Goal: Information Seeking & Learning: Learn about a topic

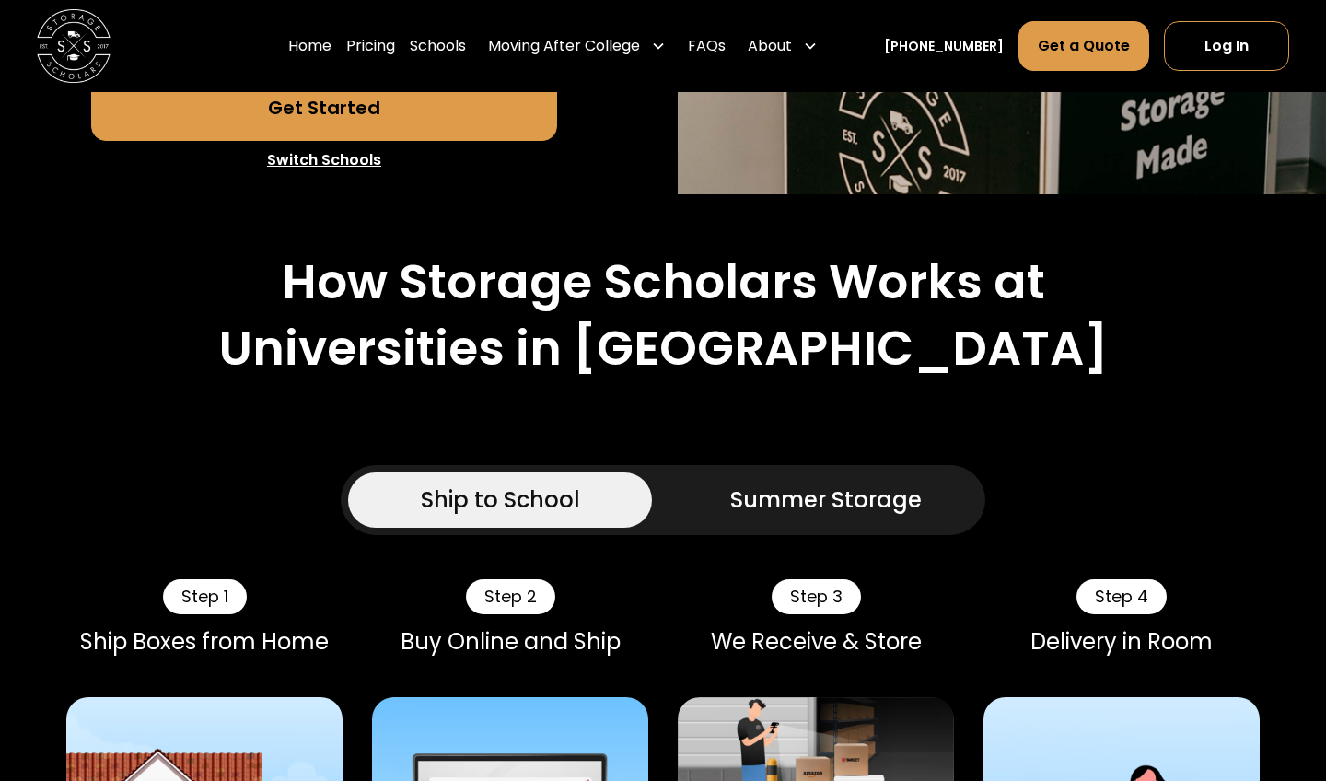
scroll to position [729, 0]
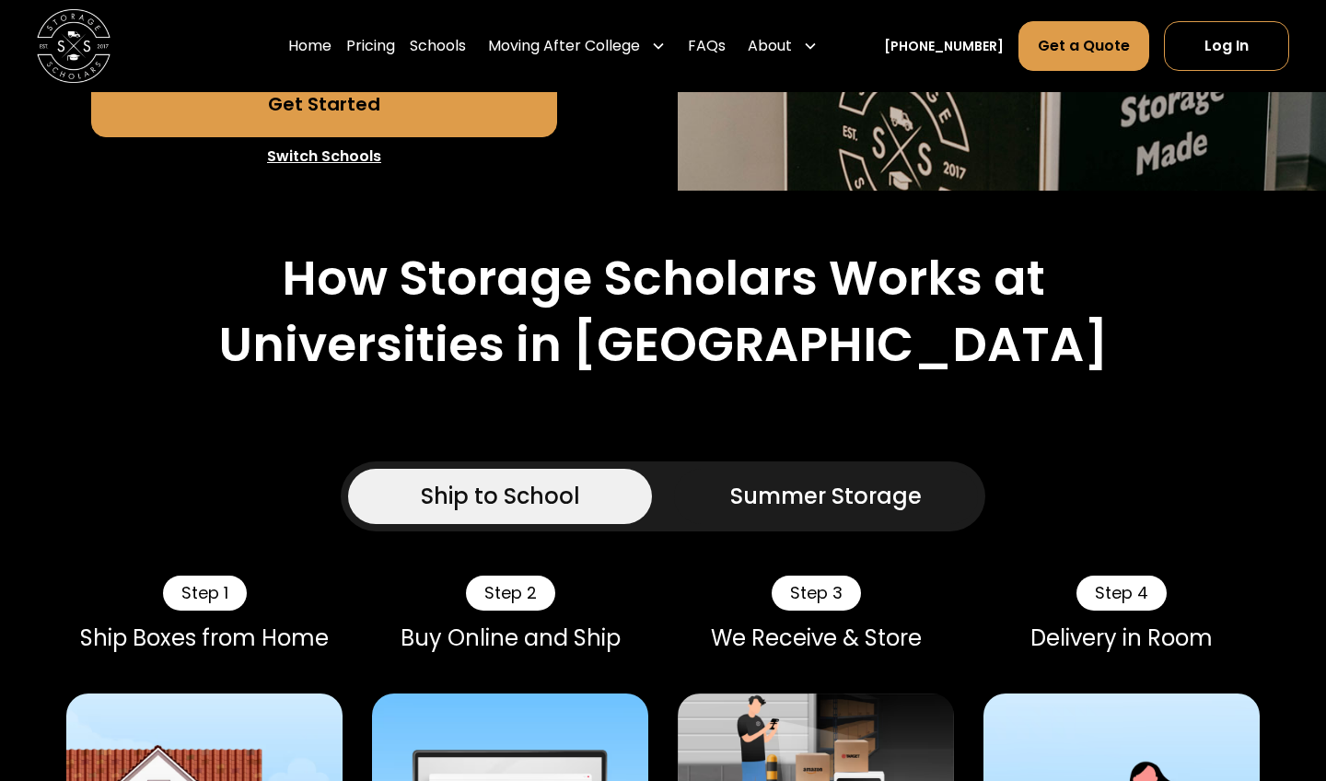
click at [802, 496] on div "Summer Storage" at bounding box center [826, 496] width 192 height 33
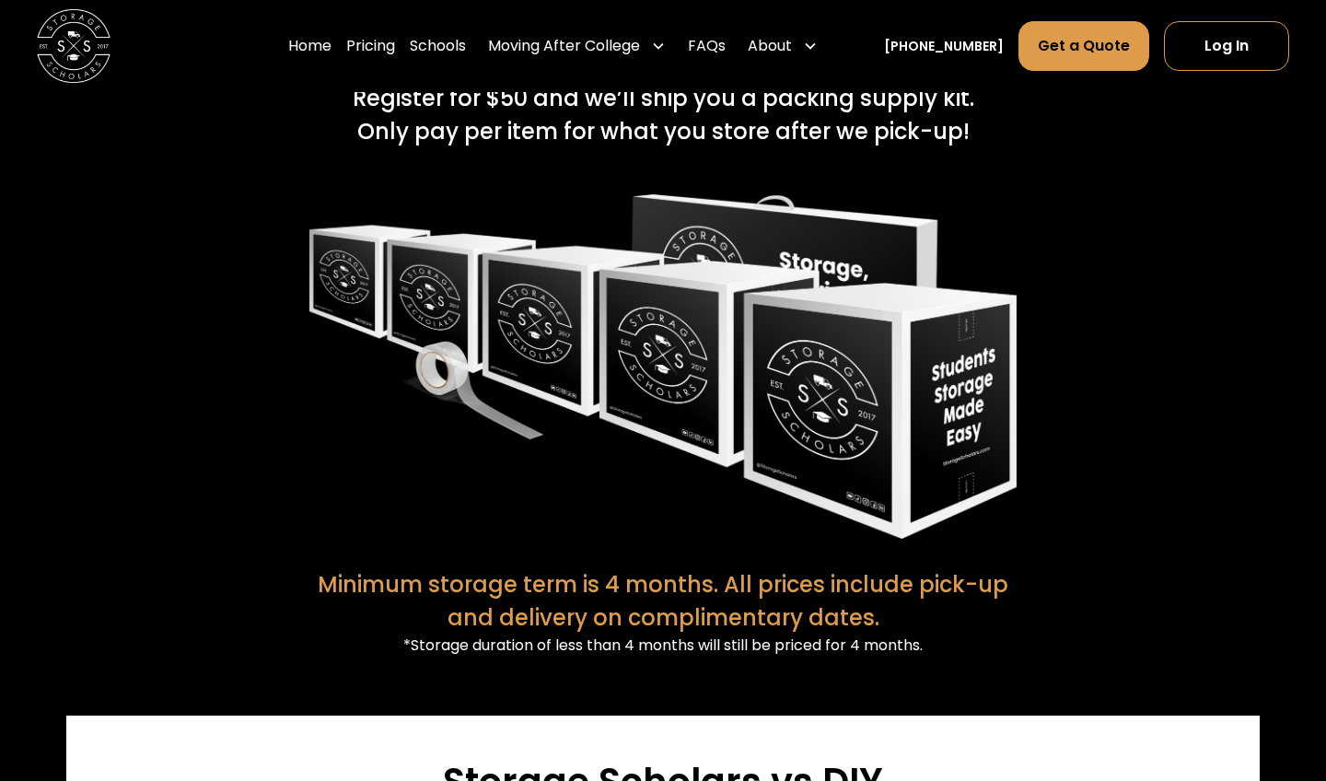
scroll to position [3521, 0]
click at [395, 41] on link "Pricing" at bounding box center [370, 46] width 49 height 52
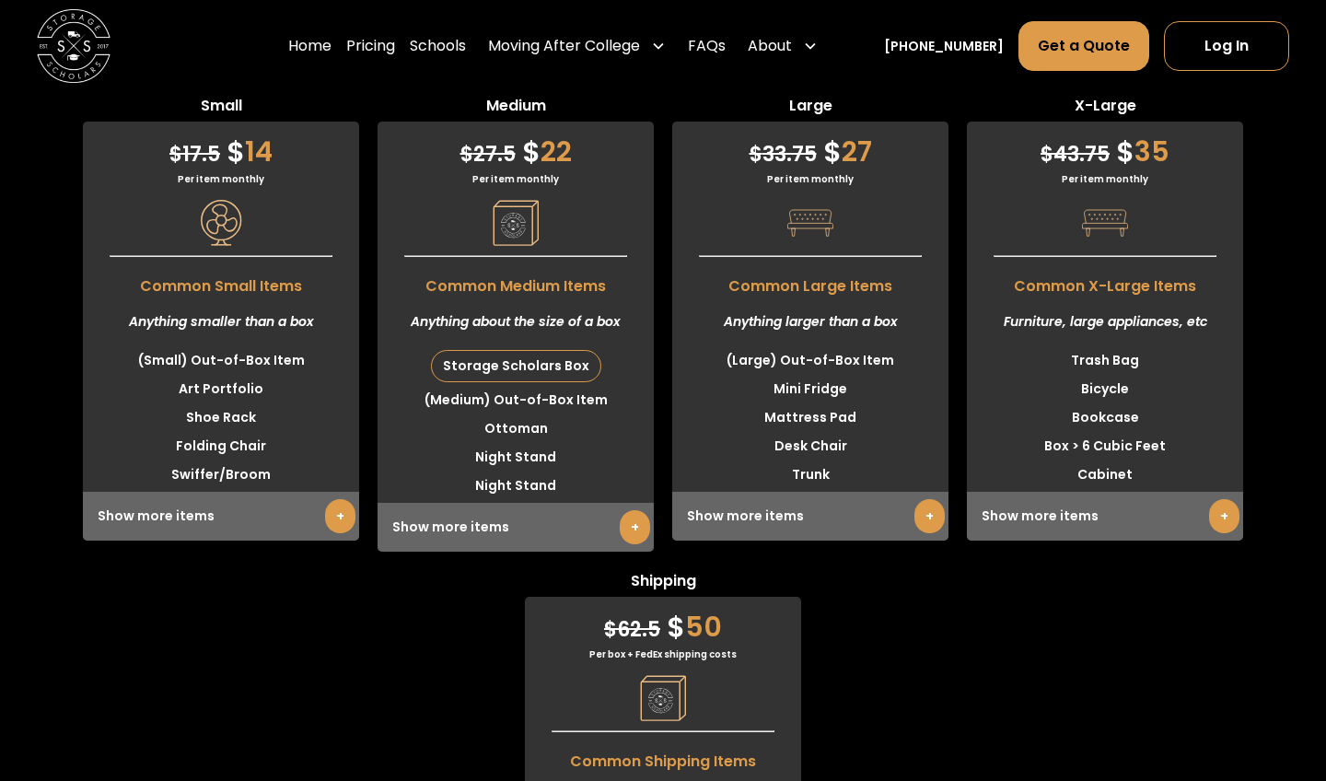
scroll to position [5414, 0]
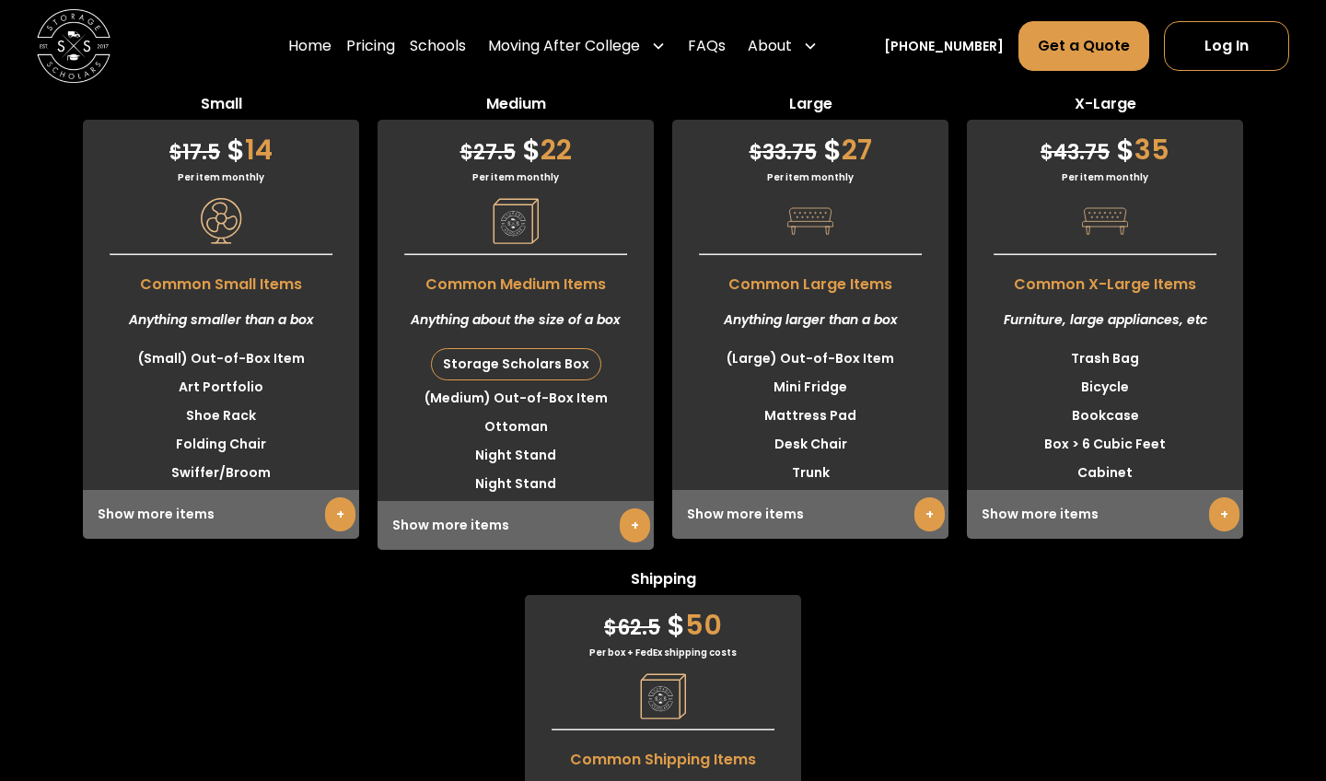
click at [336, 513] on link "+" at bounding box center [340, 514] width 30 height 34
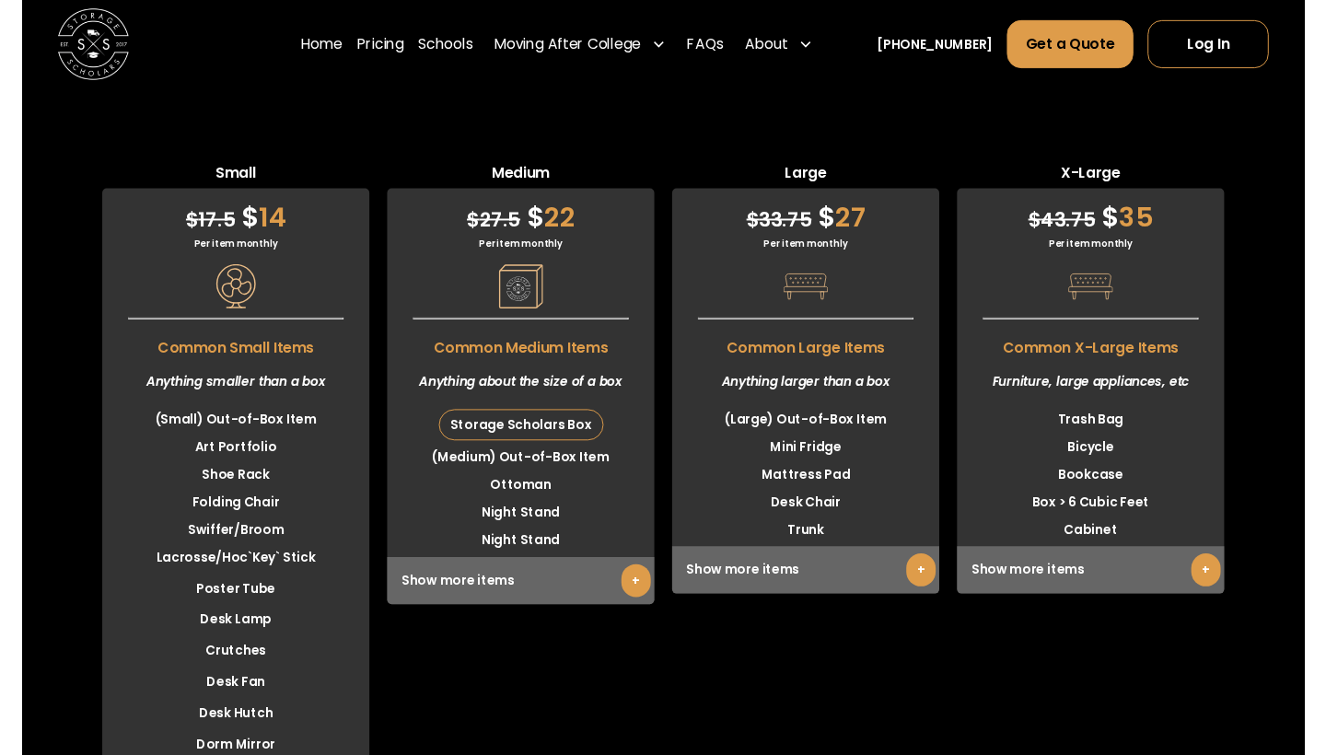
scroll to position [5340, 0]
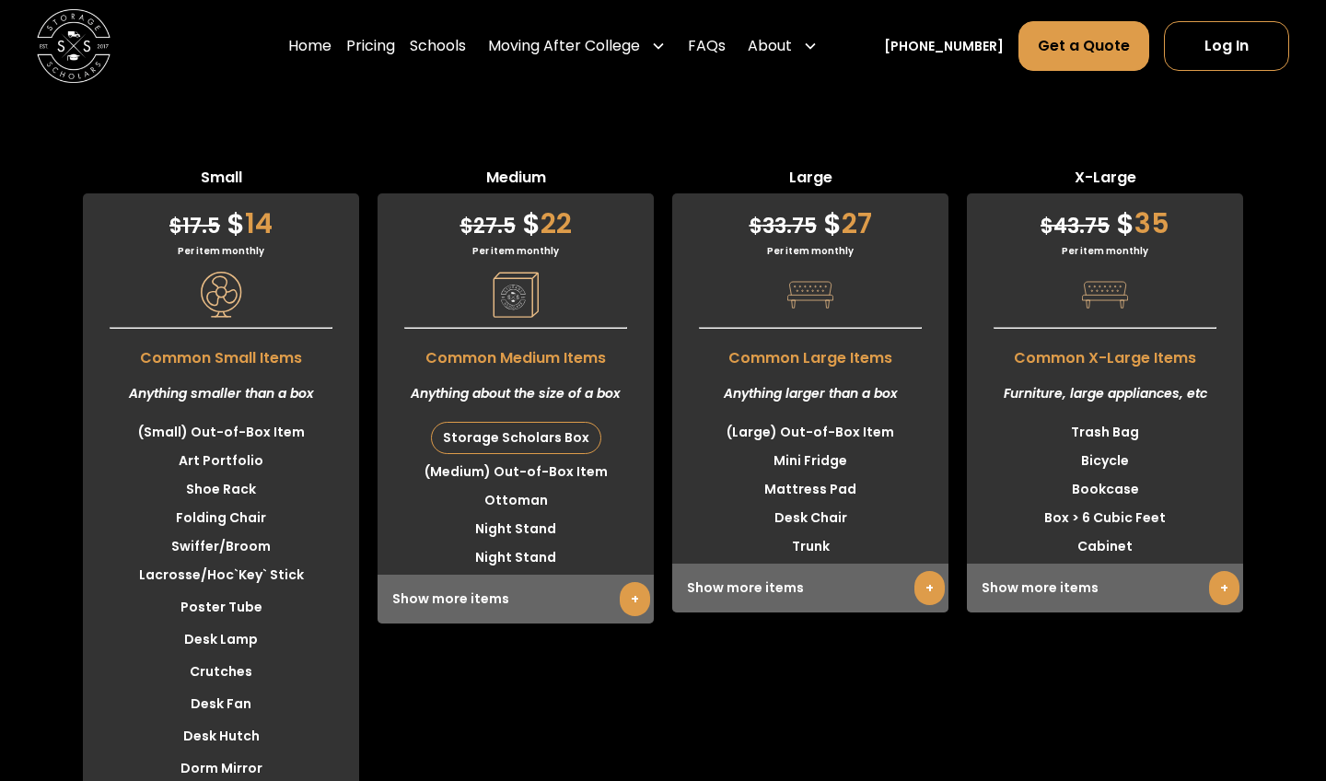
click at [636, 601] on link "+" at bounding box center [635, 599] width 30 height 34
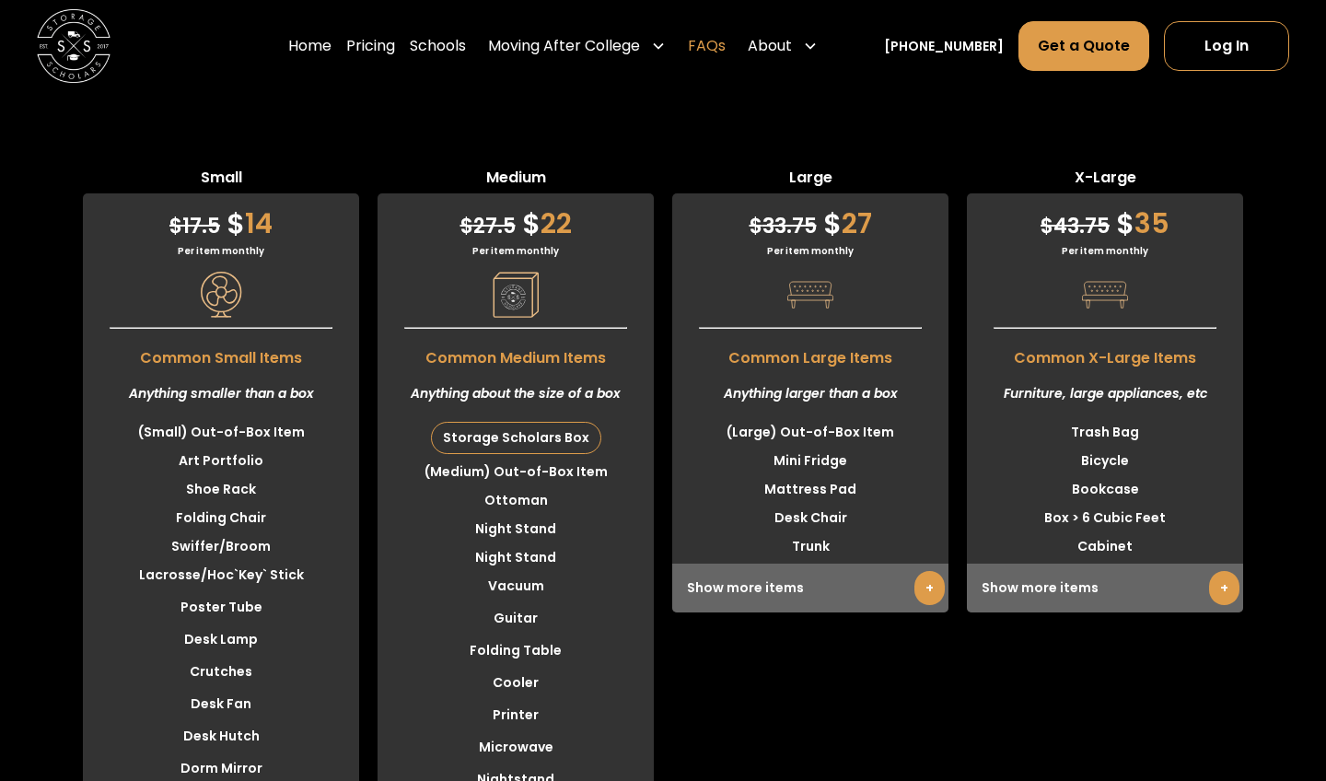
click at [726, 41] on link "FAQs" at bounding box center [707, 46] width 38 height 52
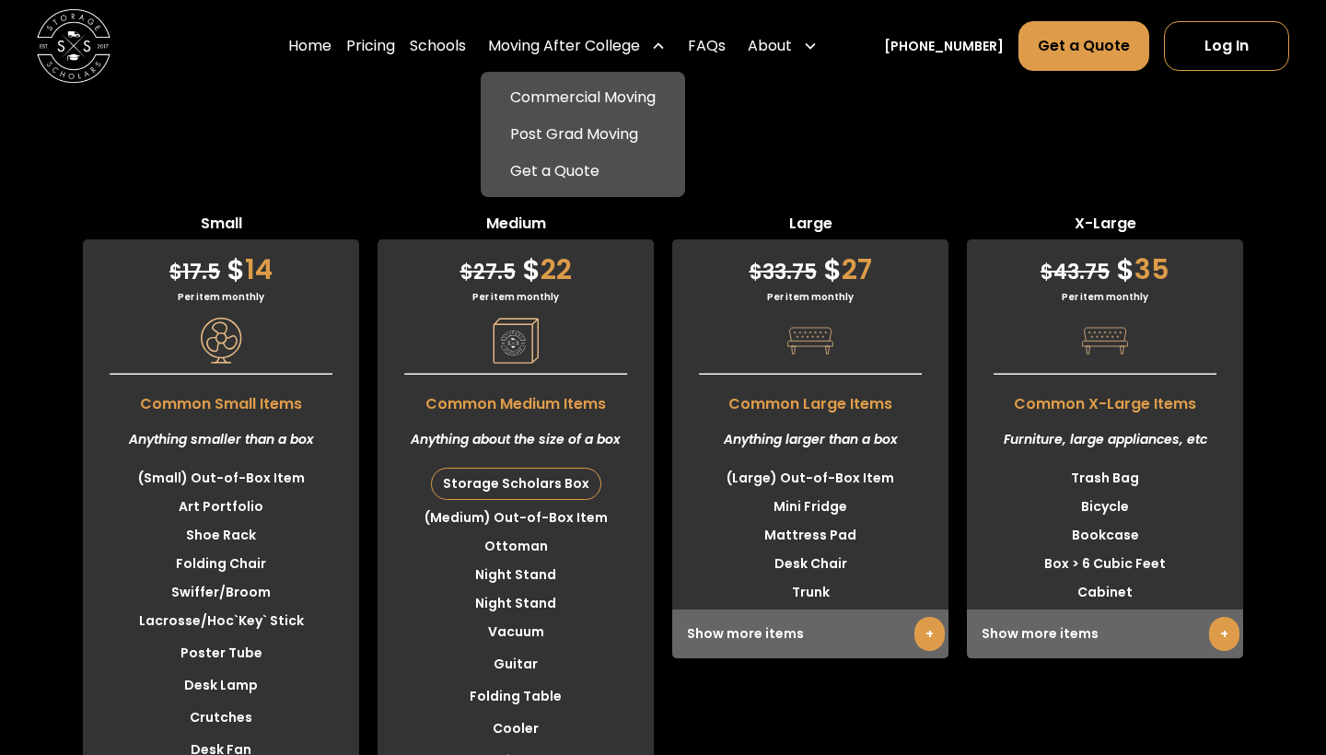
scroll to position [5291, 0]
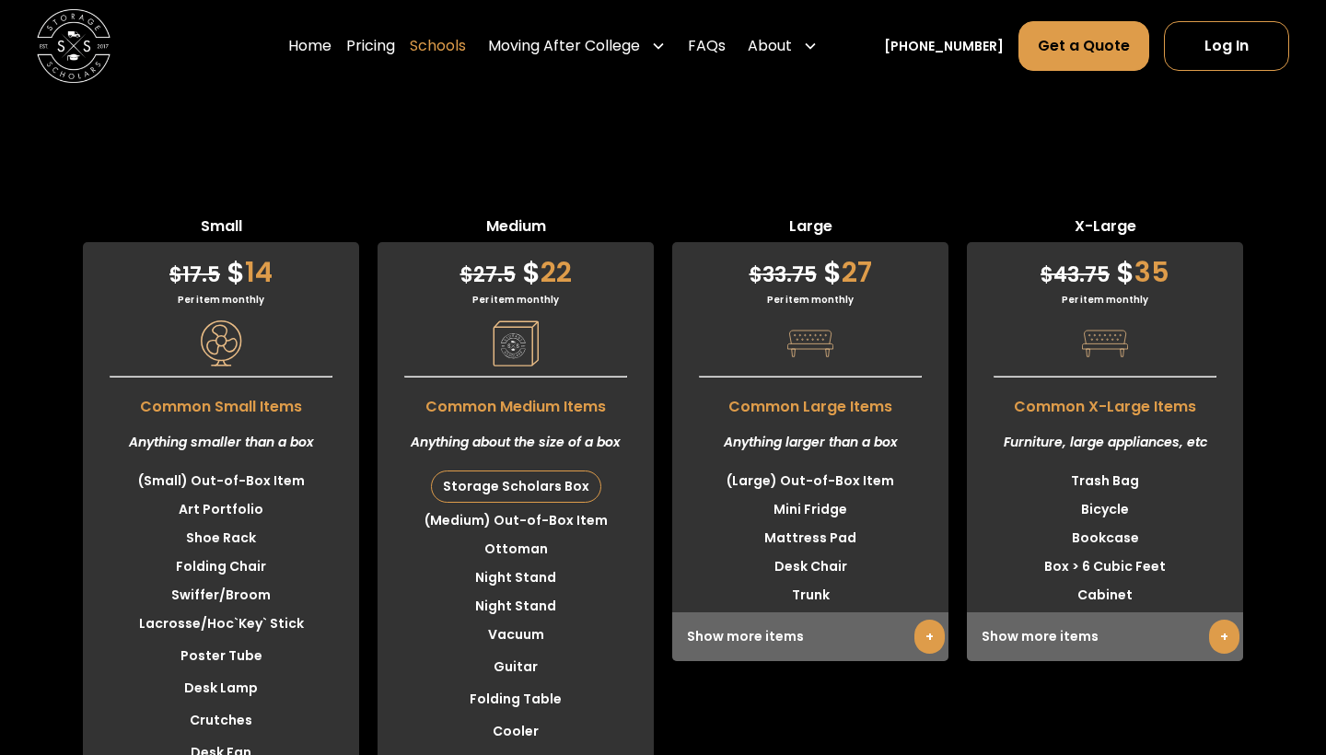
click at [466, 50] on link "Schools" at bounding box center [438, 46] width 56 height 52
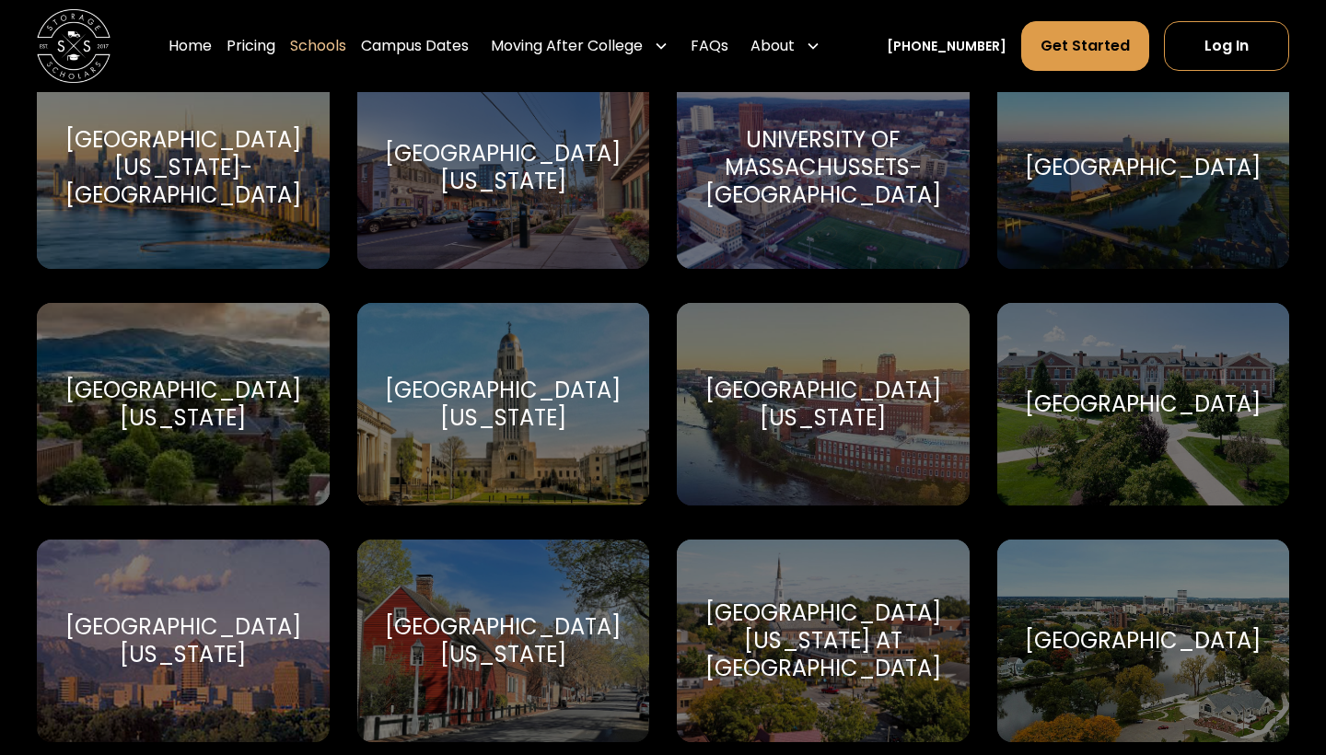
scroll to position [9393, 0]
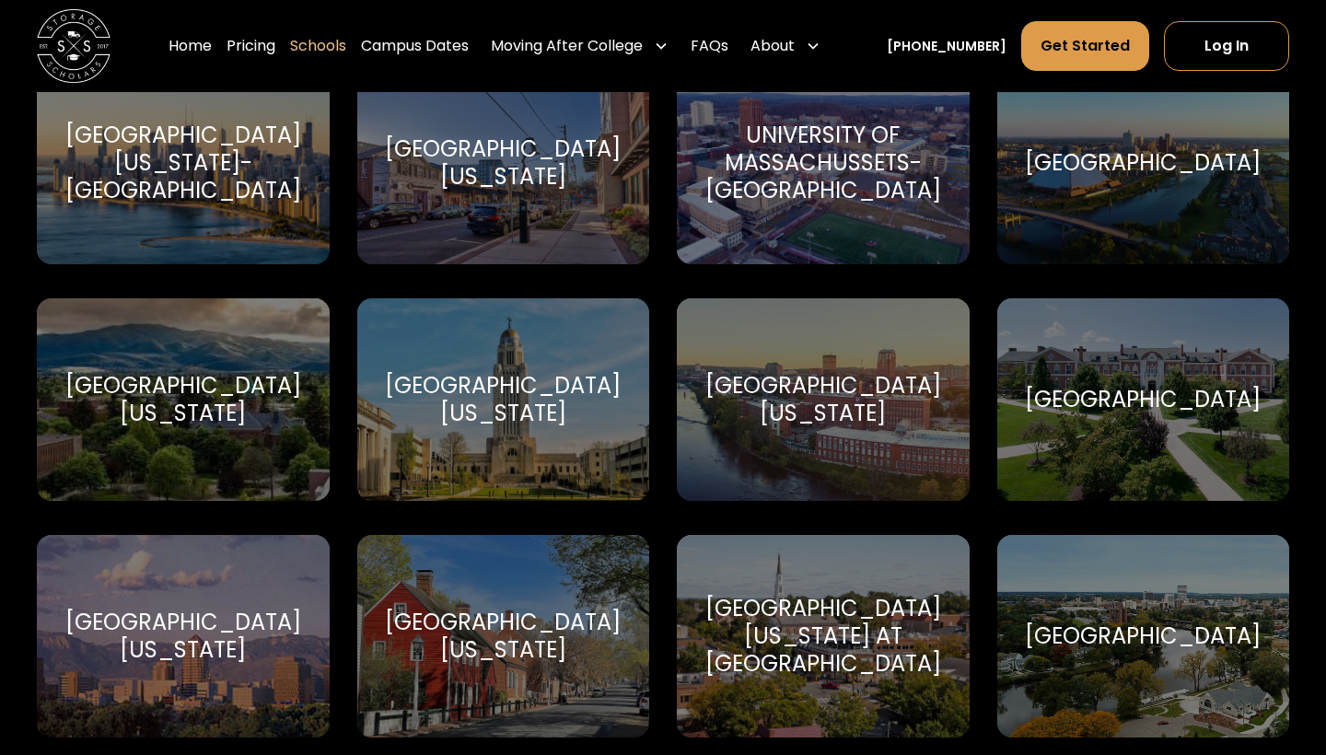
click at [810, 421] on div "[GEOGRAPHIC_DATA][US_STATE]" at bounding box center [823, 399] width 249 height 55
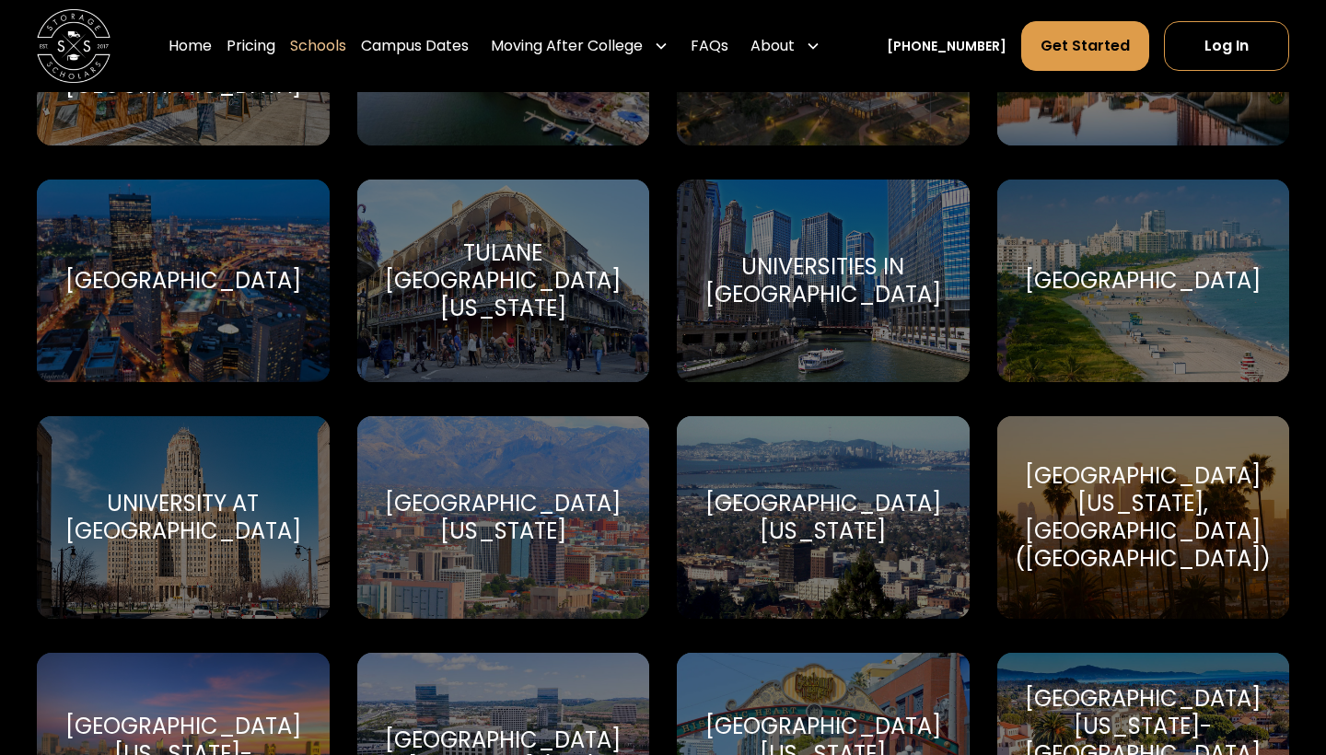
scroll to position [8085, 0]
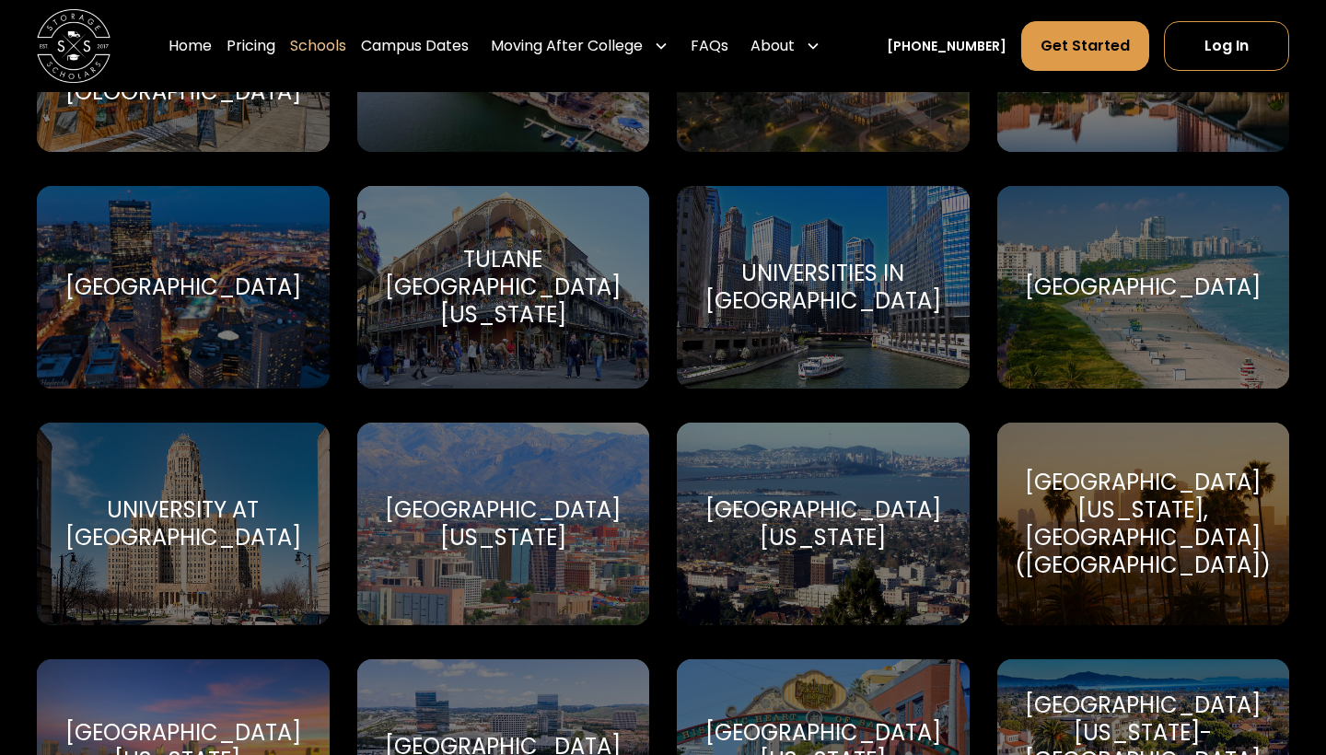
click at [787, 295] on div "Universities in [GEOGRAPHIC_DATA]" at bounding box center [823, 287] width 249 height 55
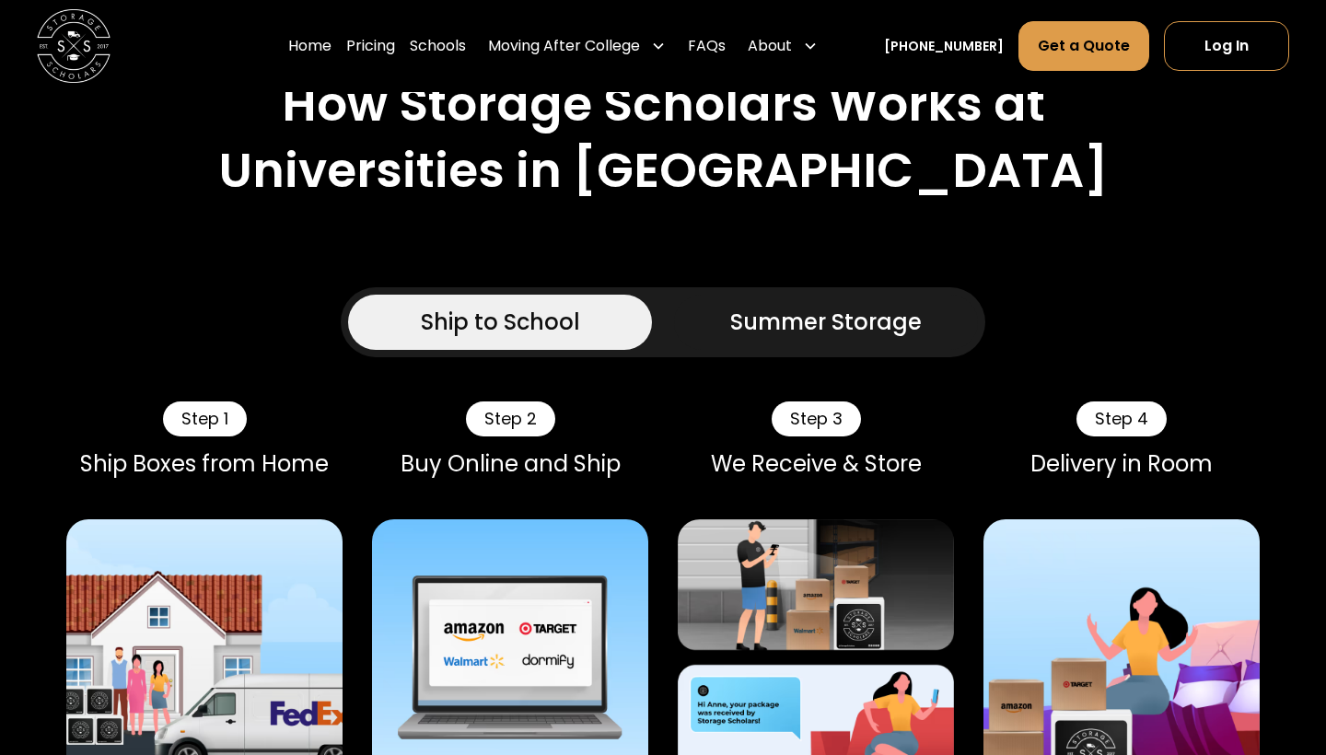
scroll to position [927, 0]
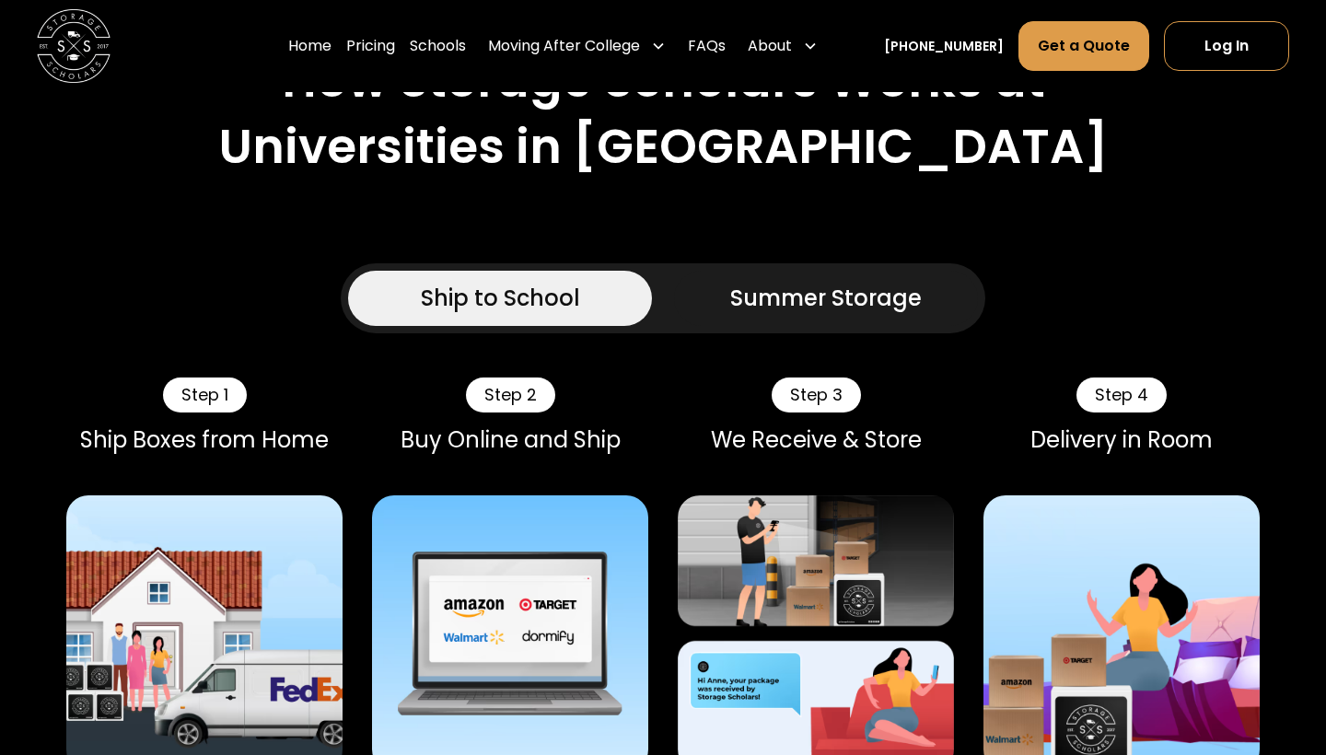
click at [787, 297] on div "Summer Storage" at bounding box center [826, 298] width 192 height 33
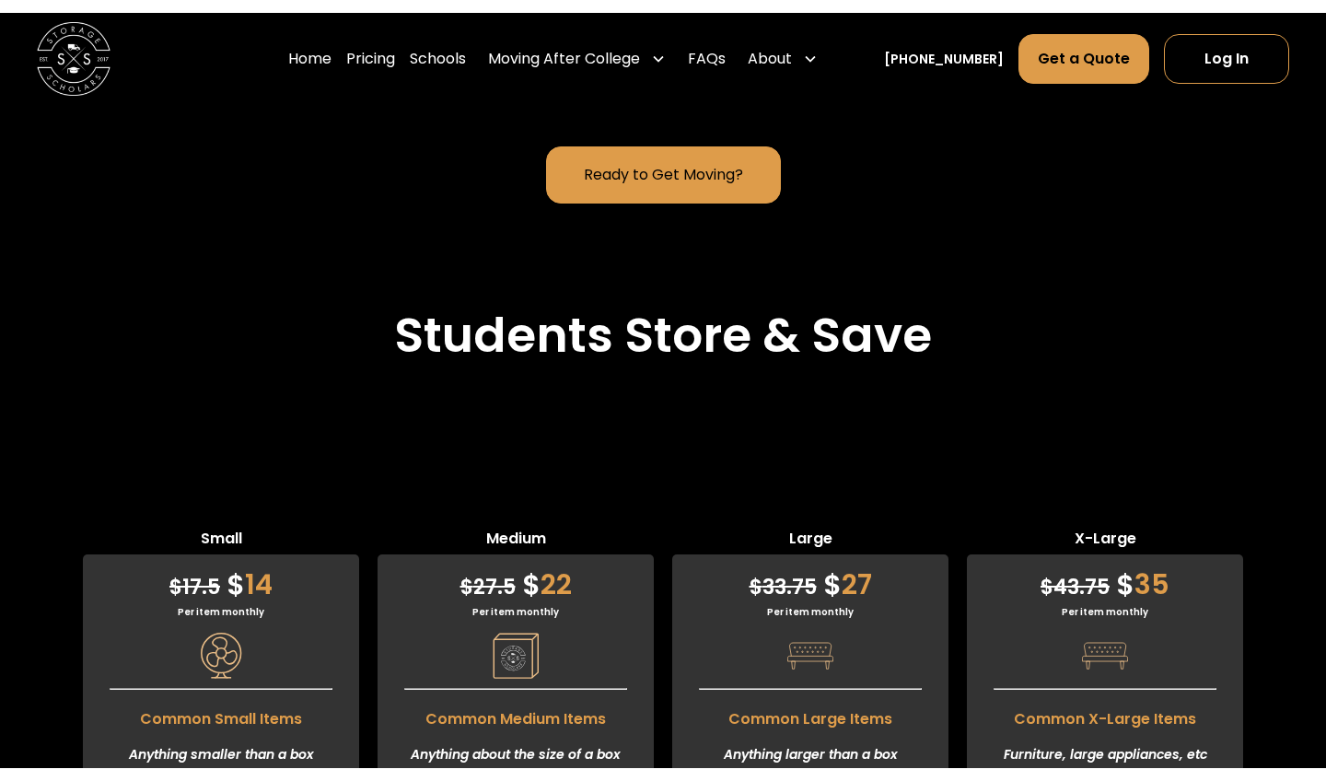
scroll to position [4999, 0]
